Goal: Task Accomplishment & Management: Manage account settings

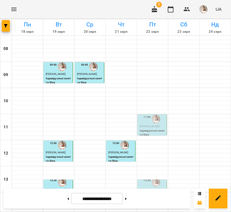
scroll to position [147, 0]
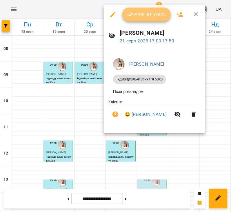
click at [140, 11] on span "Урок відбувся" at bounding box center [146, 14] width 39 height 7
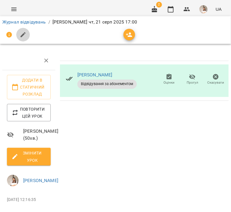
click at [22, 35] on icon "button" at bounding box center [23, 34] width 5 height 5
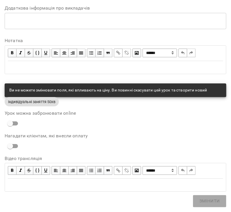
scroll to position [256, 0]
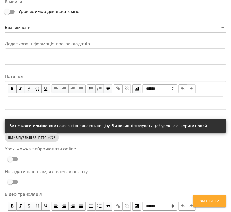
click at [27, 106] on div "Edit text" at bounding box center [115, 103] width 221 height 12
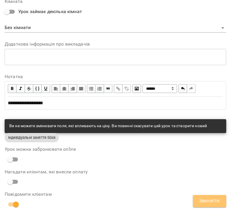
click at [208, 202] on span "Змінити" at bounding box center [210, 201] width 21 height 8
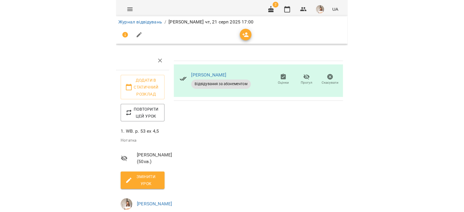
scroll to position [0, 0]
